Goal: Navigation & Orientation: Find specific page/section

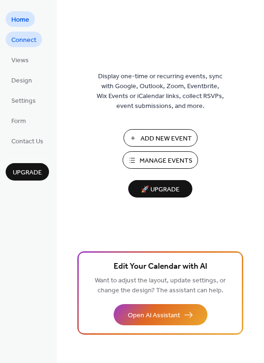
click at [23, 40] on span "Connect" at bounding box center [23, 40] width 25 height 10
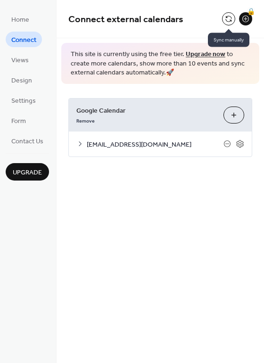
click at [232, 19] on button at bounding box center [228, 18] width 13 height 13
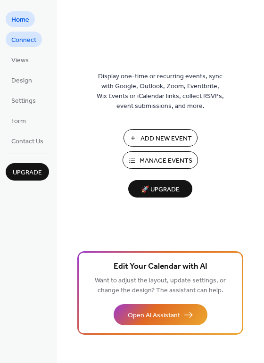
click at [23, 41] on span "Connect" at bounding box center [23, 40] width 25 height 10
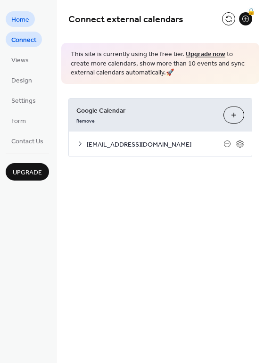
click at [20, 22] on span "Home" at bounding box center [20, 20] width 18 height 10
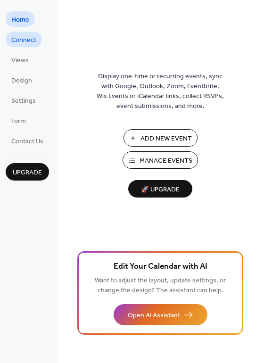
click at [29, 41] on span "Connect" at bounding box center [23, 40] width 25 height 10
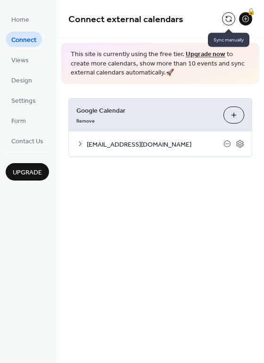
click at [227, 22] on button at bounding box center [228, 18] width 13 height 13
